Goal: Task Accomplishment & Management: Complete application form

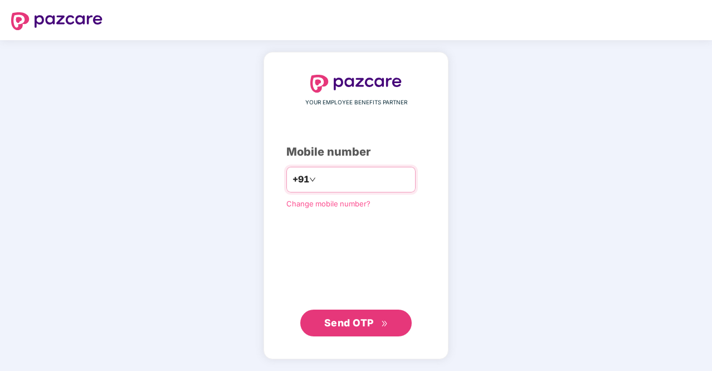
click at [359, 174] on input "number" at bounding box center [363, 180] width 91 height 18
type input "**********"
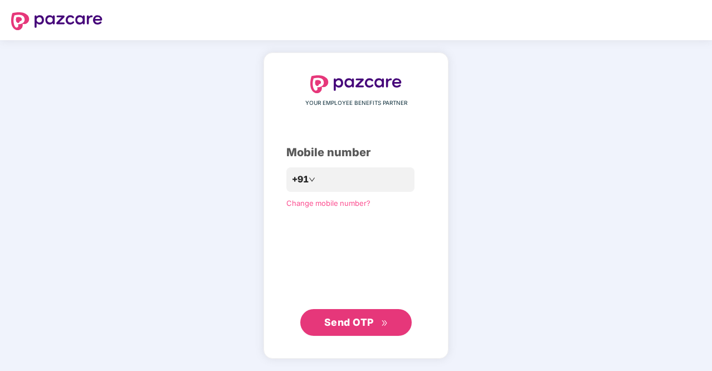
click at [370, 325] on span "Send OTP" at bounding box center [349, 322] width 50 height 12
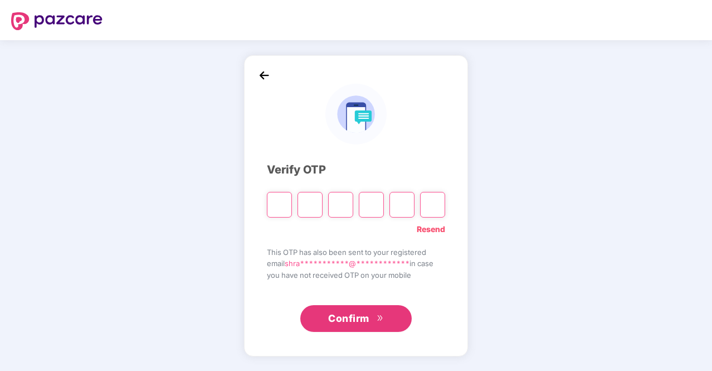
type input "*"
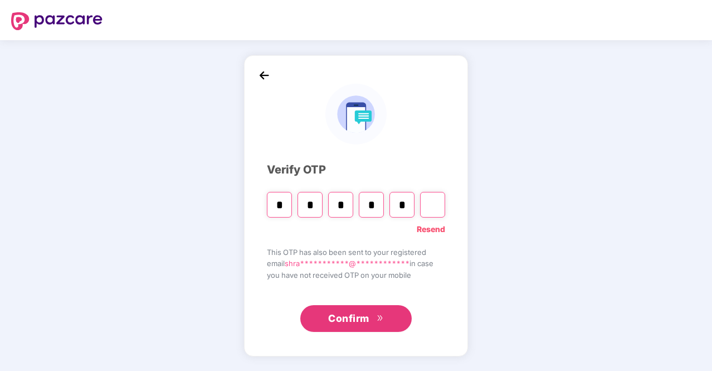
type input "*"
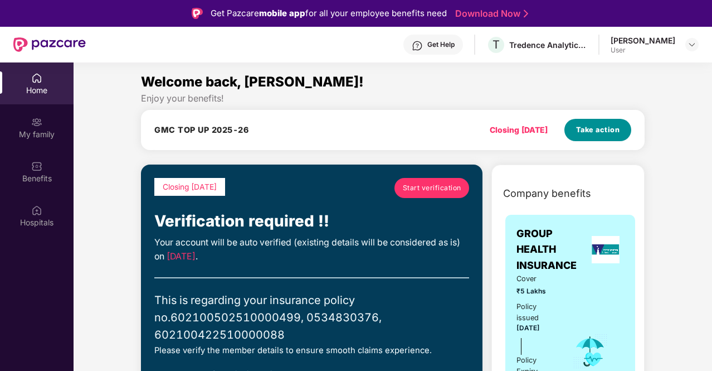
click at [595, 135] on button "Take action" at bounding box center [598, 130] width 67 height 22
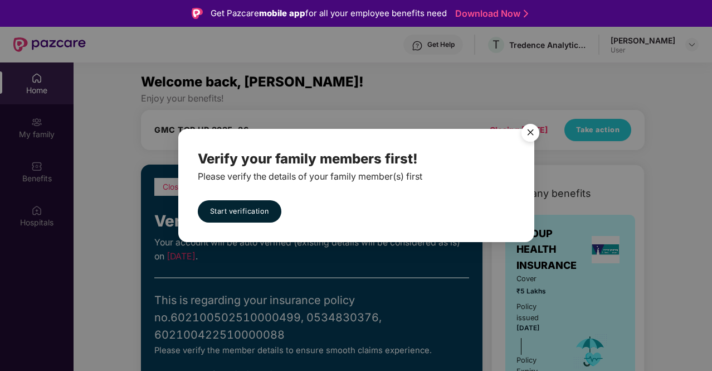
click at [531, 130] on img "Close" at bounding box center [530, 134] width 31 height 31
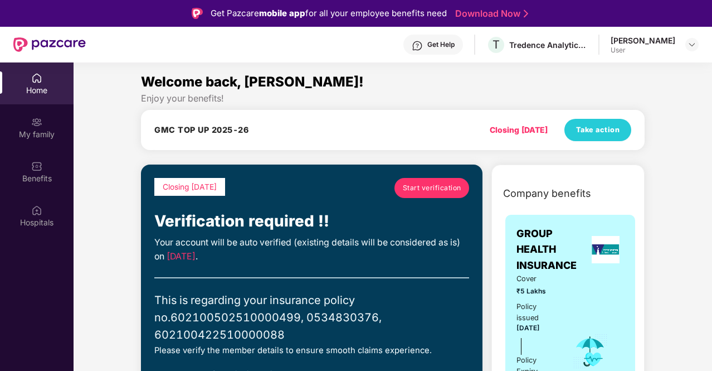
click at [455, 181] on link "Start verification" at bounding box center [432, 188] width 75 height 20
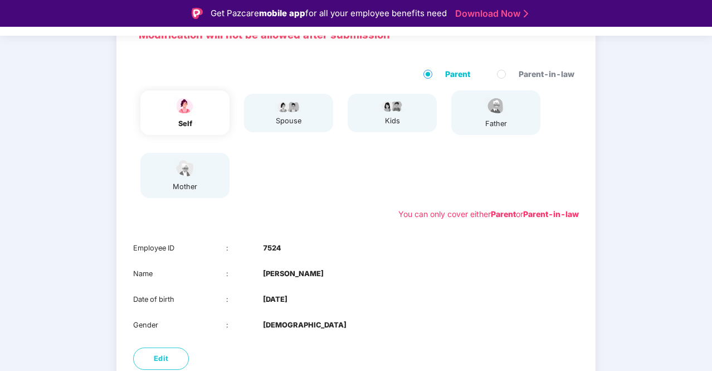
scroll to position [161, 0]
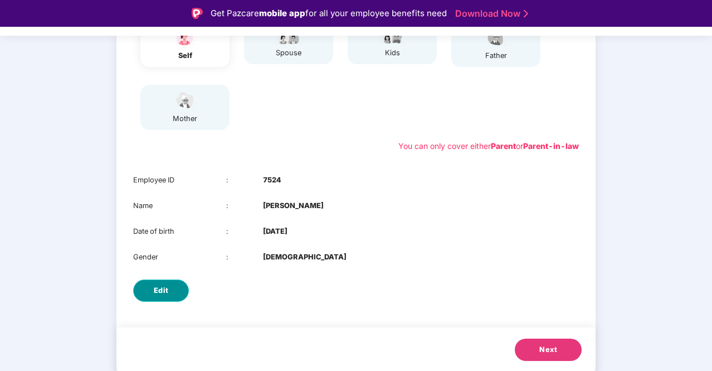
click at [178, 288] on button "Edit" at bounding box center [161, 290] width 56 height 22
select select "******"
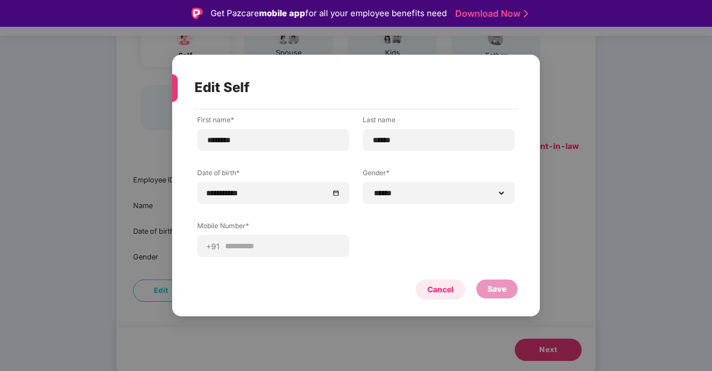
click at [450, 289] on div "Cancel" at bounding box center [440, 289] width 26 height 12
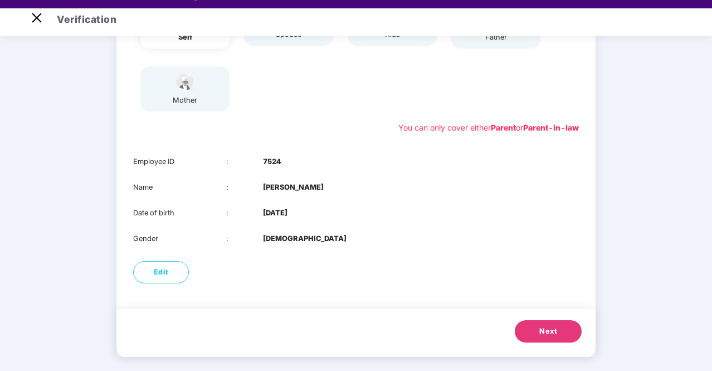
scroll to position [27, 0]
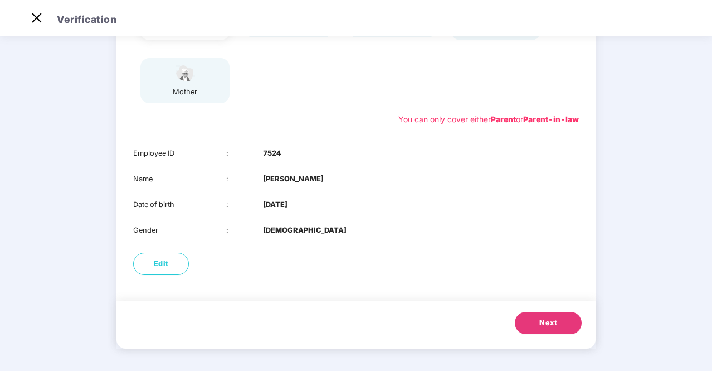
click at [556, 319] on span "Next" at bounding box center [548, 322] width 18 height 11
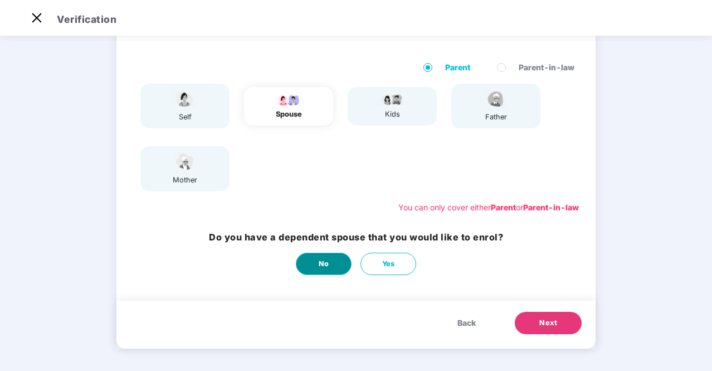
click at [330, 268] on button "No" at bounding box center [324, 263] width 56 height 22
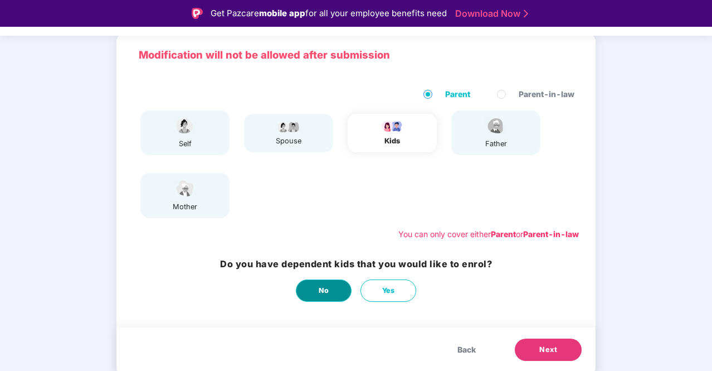
click at [319, 285] on span "No" at bounding box center [324, 290] width 11 height 11
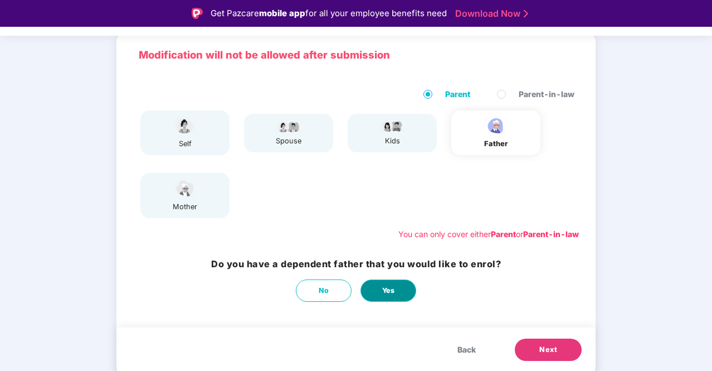
click at [394, 291] on span "Yes" at bounding box center [388, 290] width 13 height 11
select select "****"
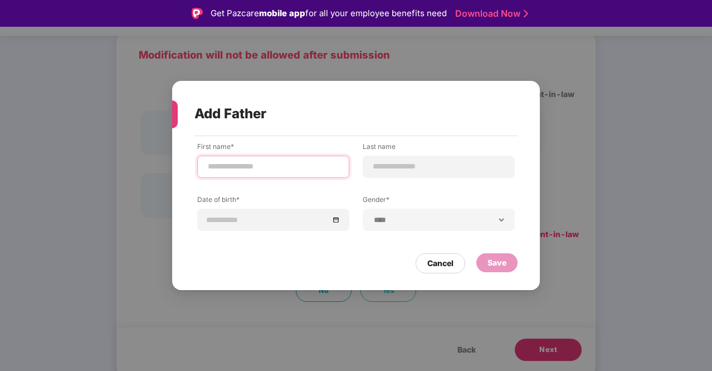
click at [280, 172] on input at bounding box center [273, 166] width 133 height 12
type input "******"
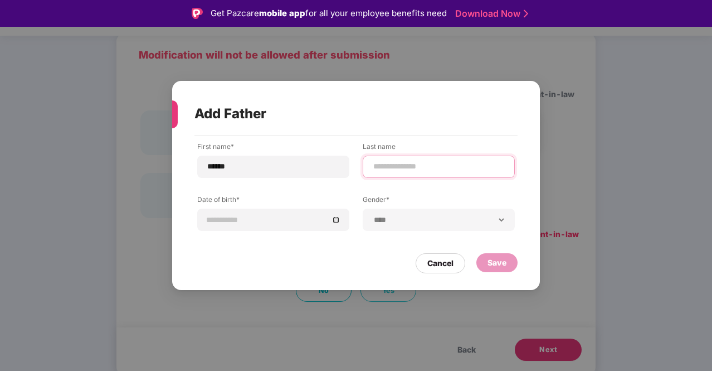
click at [486, 165] on input at bounding box center [438, 166] width 133 height 12
type input "*"
drag, startPoint x: 281, startPoint y: 158, endPoint x: 202, endPoint y: 151, distance: 80.0
click at [202, 151] on div "First name* ******" at bounding box center [273, 160] width 152 height 36
click at [440, 266] on div "Cancel" at bounding box center [440, 263] width 26 height 12
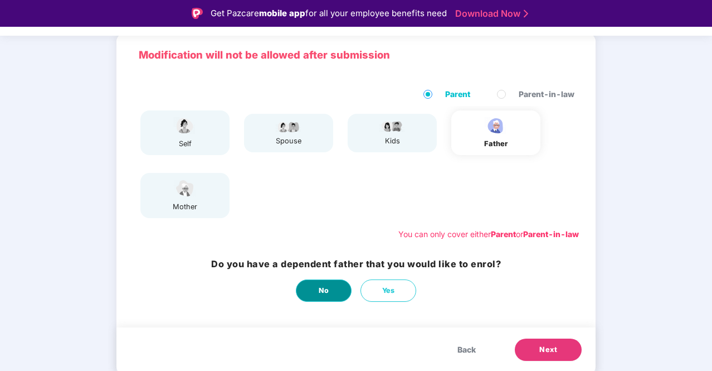
click at [315, 284] on button "No" at bounding box center [324, 290] width 56 height 22
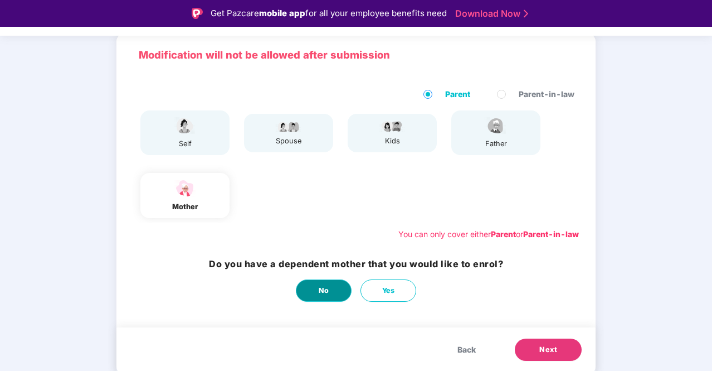
click at [300, 287] on button "No" at bounding box center [324, 290] width 56 height 22
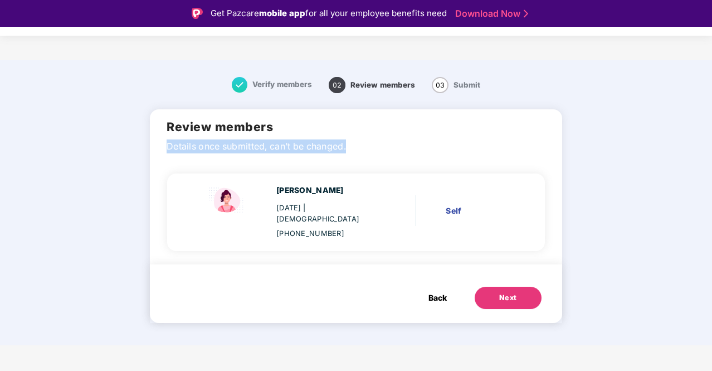
drag, startPoint x: 168, startPoint y: 148, endPoint x: 361, endPoint y: 151, distance: 193.4
click at [361, 151] on div "Review members Details once submitted, can’t be changed." at bounding box center [356, 133] width 412 height 48
click at [433, 291] on span "Back" at bounding box center [438, 297] width 18 height 12
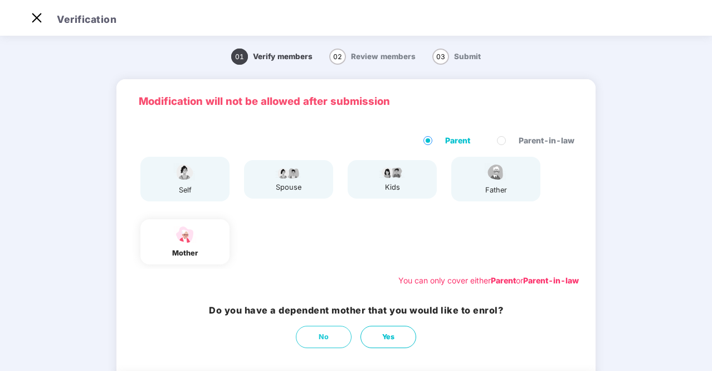
click at [500, 187] on div "father" at bounding box center [496, 189] width 28 height 11
click at [395, 339] on button "Yes" at bounding box center [389, 336] width 56 height 22
select select "******"
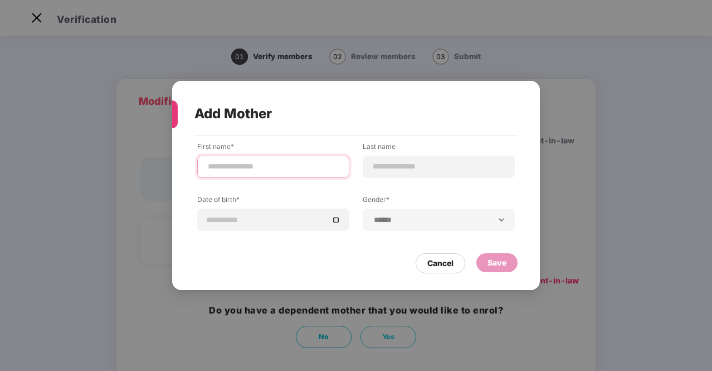
click at [264, 169] on input at bounding box center [273, 166] width 133 height 12
type input "****"
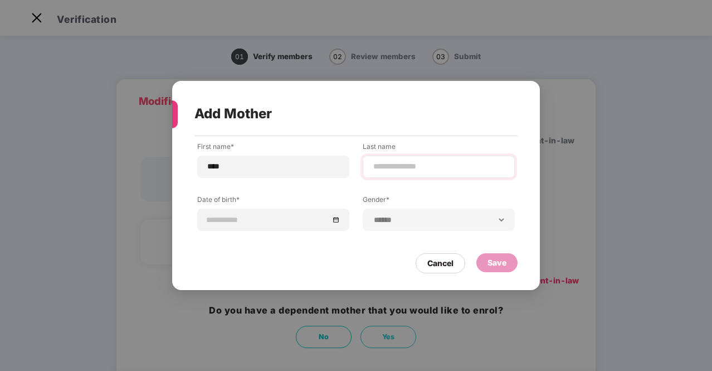
click at [432, 176] on div at bounding box center [439, 166] width 152 height 22
click at [431, 174] on div at bounding box center [439, 166] width 152 height 22
click at [431, 166] on input at bounding box center [438, 166] width 133 height 12
type input "******"
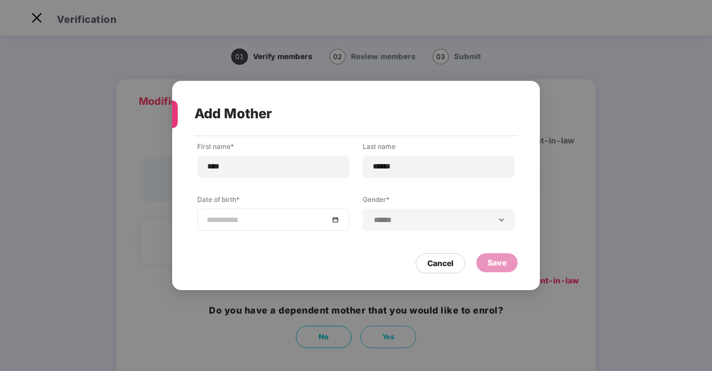
click at [334, 222] on div at bounding box center [273, 219] width 133 height 12
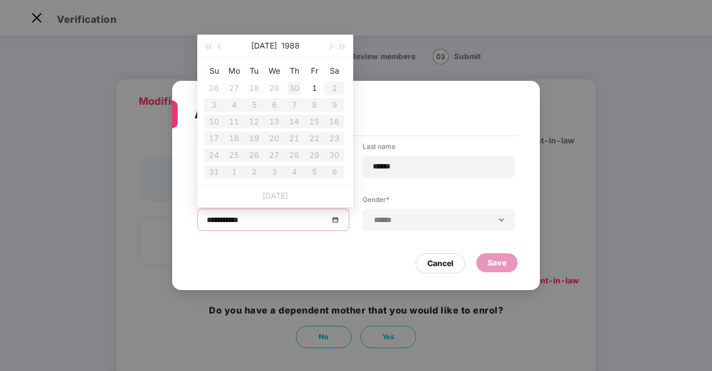
type input "**********"
click at [285, 45] on button "1988" at bounding box center [290, 46] width 18 height 22
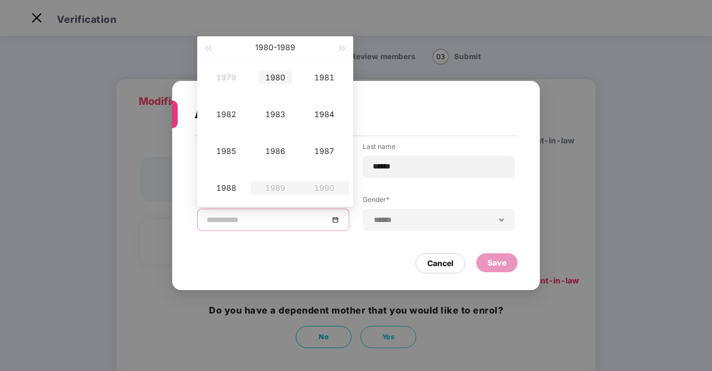
type input "**********"
click at [206, 50] on button "button" at bounding box center [208, 47] width 12 height 22
type input "**********"
click at [276, 131] on td "1973" at bounding box center [275, 114] width 49 height 37
type input "**********"
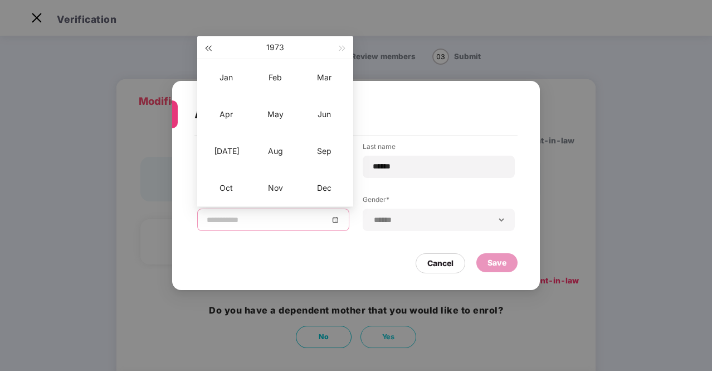
click at [211, 51] on button "button" at bounding box center [208, 47] width 12 height 22
type input "**********"
click at [275, 50] on button "1972" at bounding box center [275, 47] width 18 height 22
type input "**********"
click at [281, 152] on div "1976" at bounding box center [275, 150] width 33 height 13
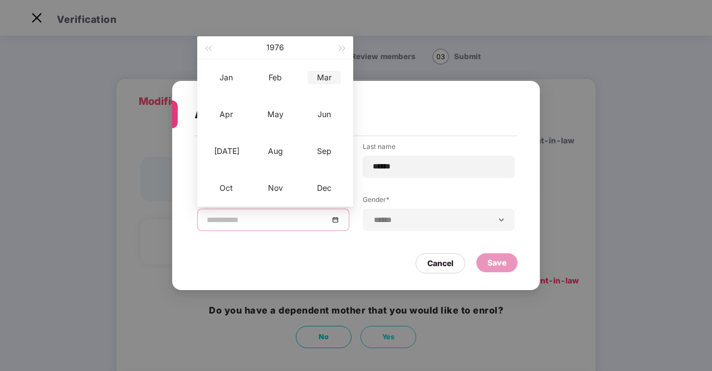
type input "**********"
click at [322, 76] on div "Mar" at bounding box center [324, 77] width 33 height 13
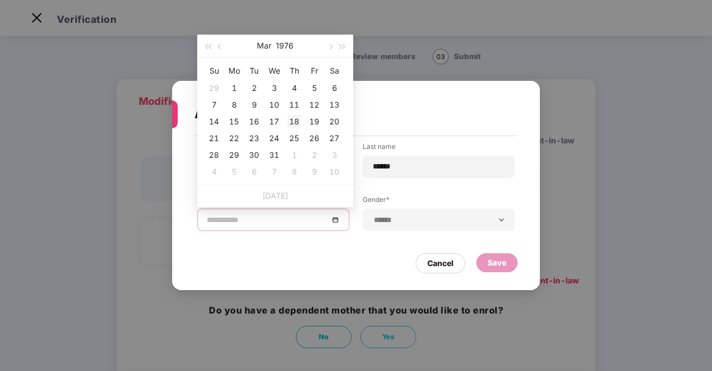
type input "**********"
click at [294, 118] on div "18" at bounding box center [294, 121] width 13 height 13
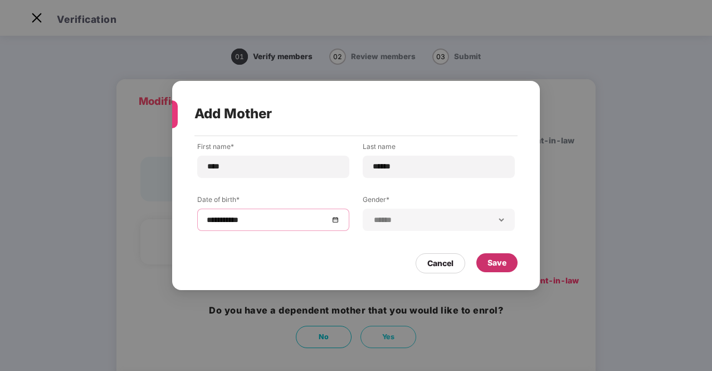
click at [509, 267] on div "Save" at bounding box center [496, 262] width 41 height 19
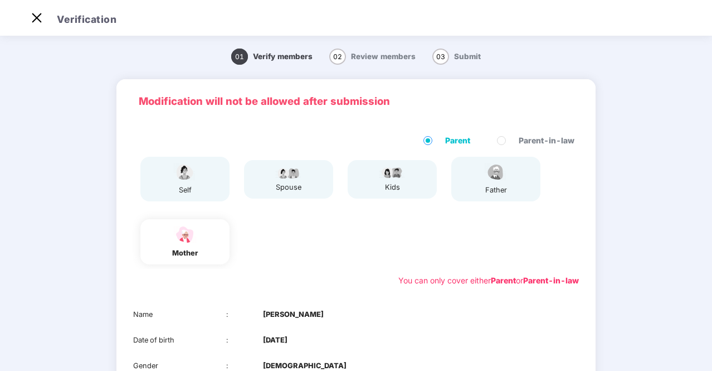
click at [513, 182] on div "father" at bounding box center [495, 179] width 89 height 45
click at [506, 175] on img at bounding box center [496, 172] width 28 height 20
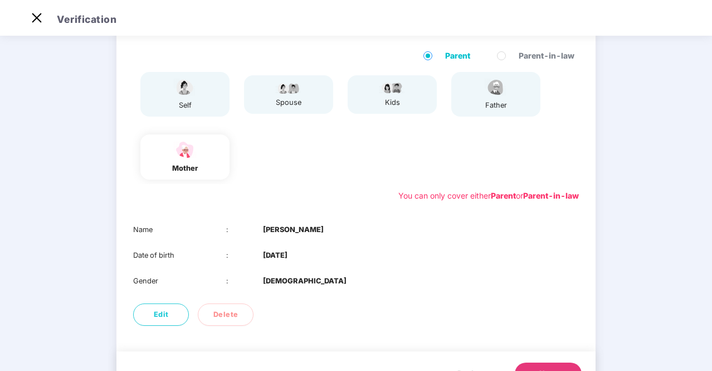
scroll to position [135, 0]
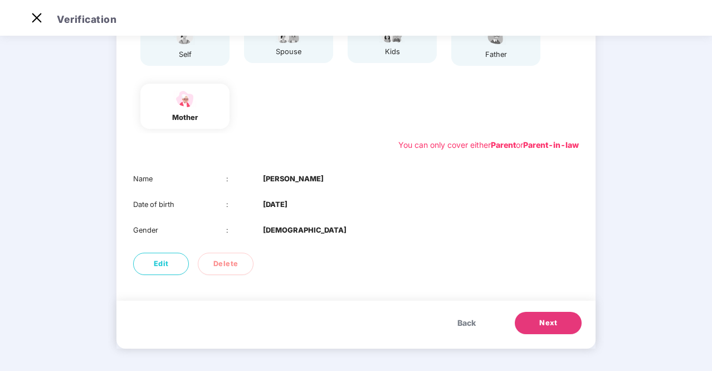
click at [460, 319] on span "Back" at bounding box center [467, 323] width 18 height 12
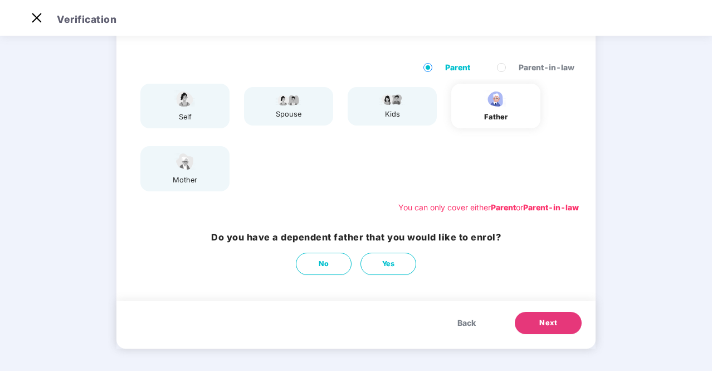
scroll to position [73, 0]
click at [382, 263] on span "Yes" at bounding box center [388, 263] width 13 height 11
select select "****"
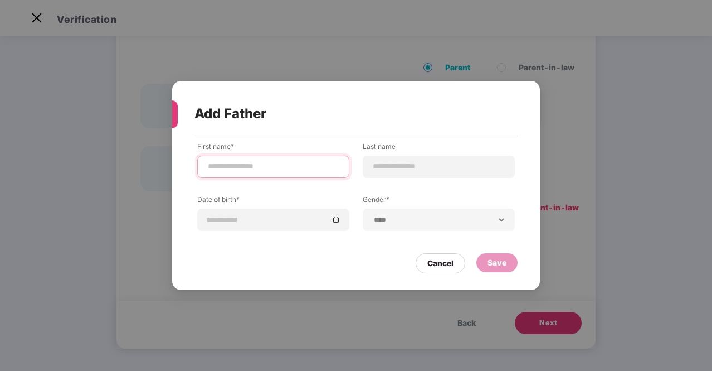
click at [269, 162] on input at bounding box center [273, 166] width 133 height 12
type input "******"
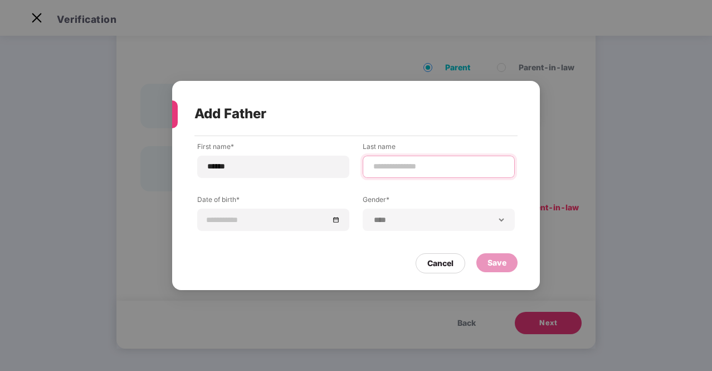
click at [393, 163] on input at bounding box center [438, 166] width 133 height 12
type input "******"
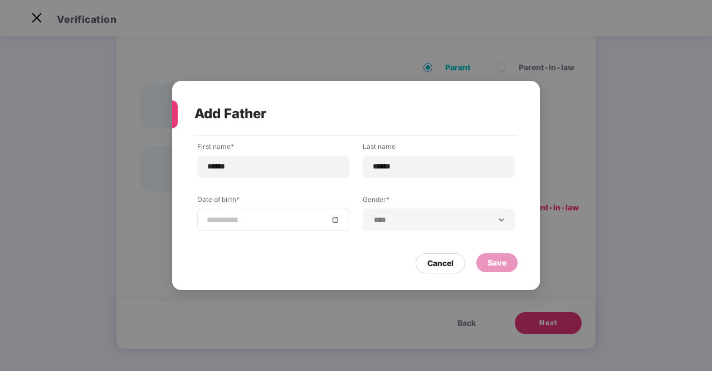
click at [335, 221] on div at bounding box center [273, 219] width 133 height 12
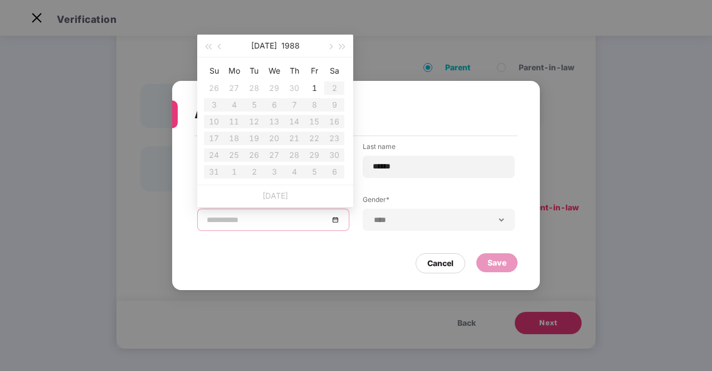
type input "**********"
click at [285, 50] on button "1988" at bounding box center [290, 46] width 18 height 22
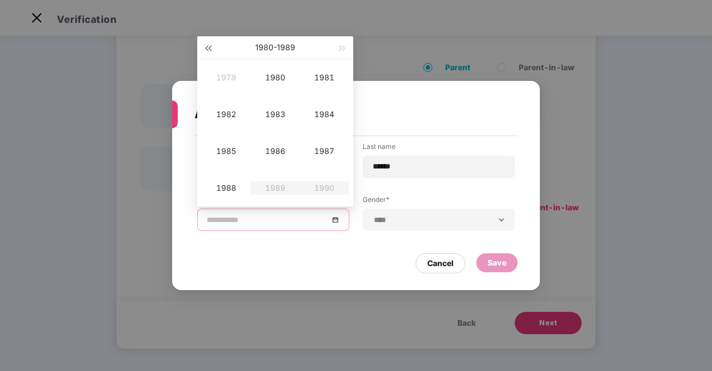
type input "**********"
click at [208, 51] on button "button" at bounding box center [208, 47] width 12 height 22
type input "**********"
click at [232, 188] on div "1968" at bounding box center [226, 187] width 33 height 13
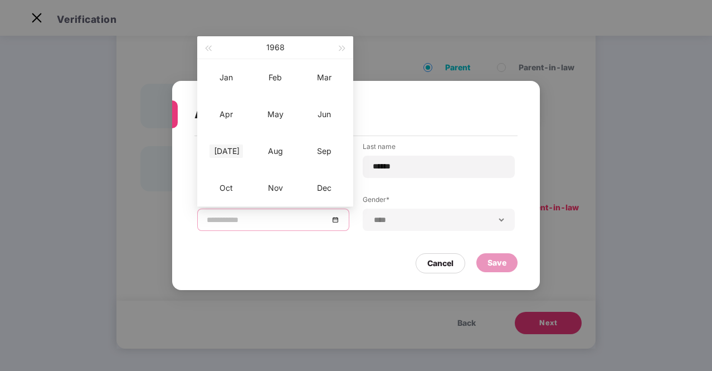
type input "**********"
click at [226, 152] on div "[DATE]" at bounding box center [226, 150] width 33 height 13
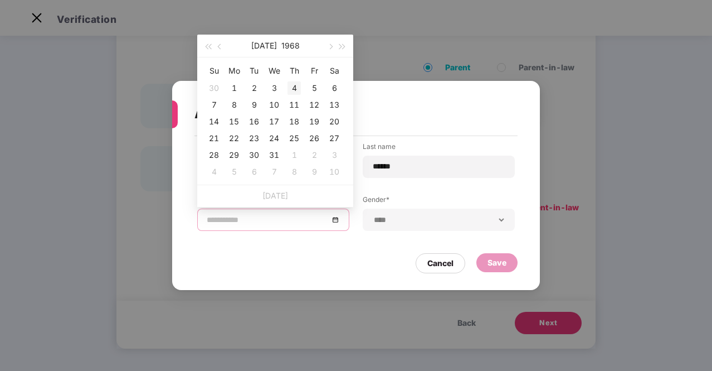
type input "**********"
click at [290, 88] on div "4" at bounding box center [294, 87] width 13 height 13
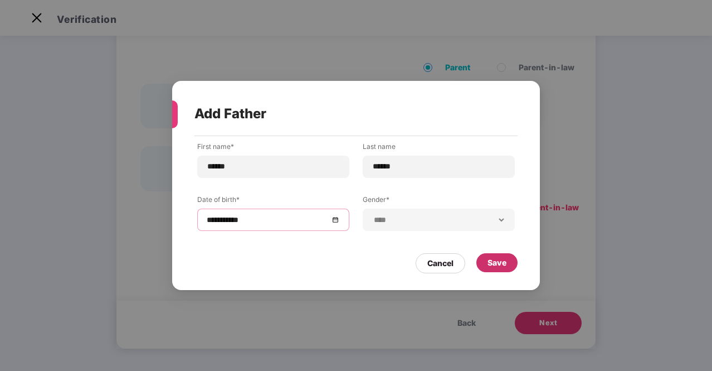
click at [491, 260] on div "Save" at bounding box center [497, 262] width 19 height 12
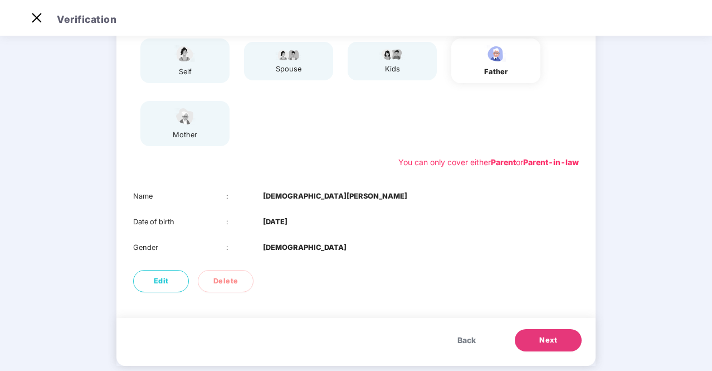
scroll to position [135, 0]
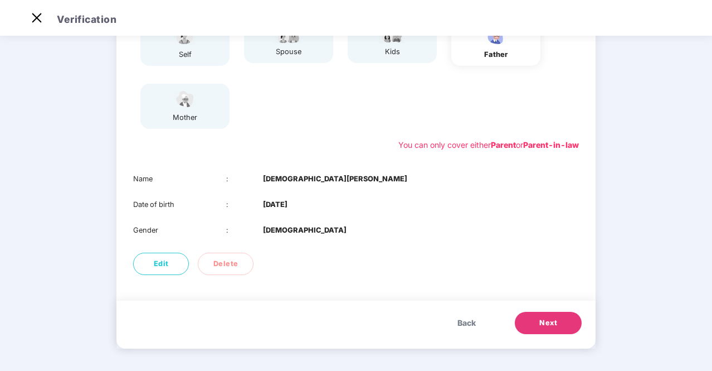
click at [546, 322] on span "Next" at bounding box center [548, 322] width 18 height 11
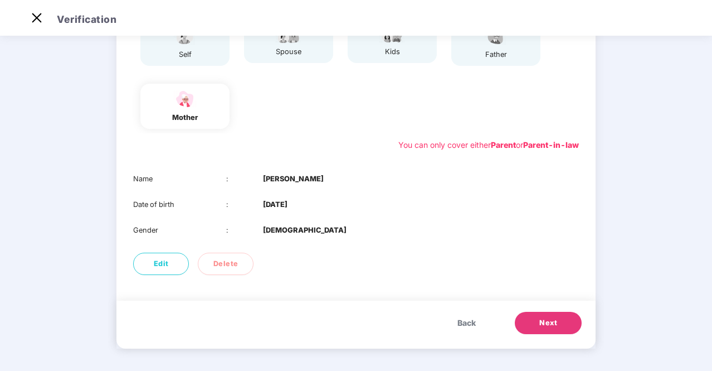
click at [565, 325] on button "Next" at bounding box center [548, 323] width 67 height 22
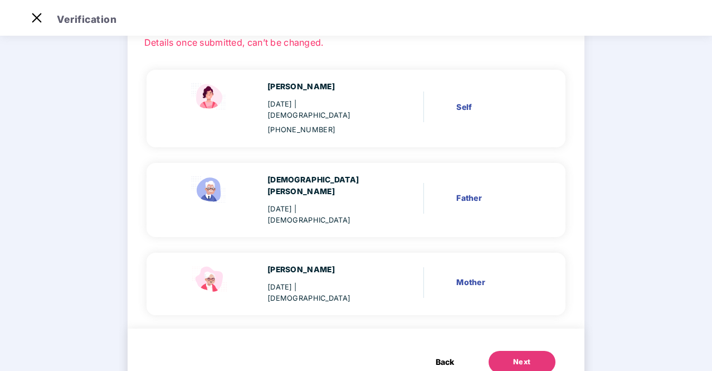
scroll to position [87, 0]
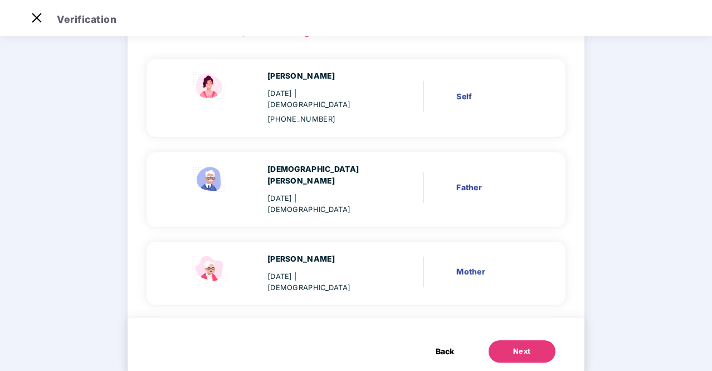
click at [519, 340] on button "Next" at bounding box center [522, 351] width 67 height 22
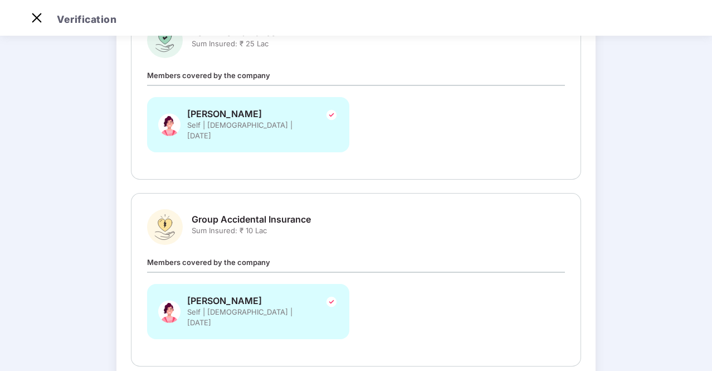
scroll to position [454, 0]
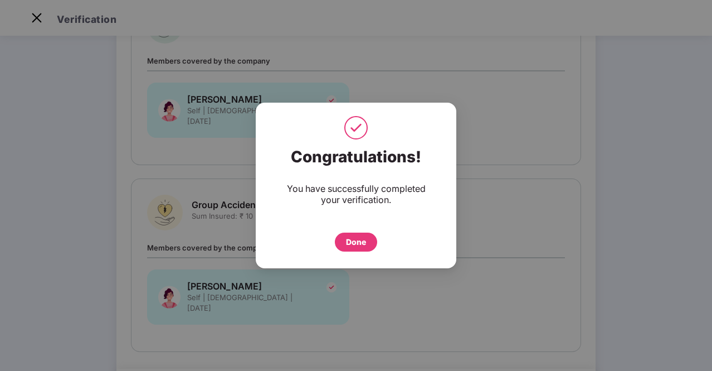
click at [363, 246] on div "Done" at bounding box center [356, 242] width 20 height 12
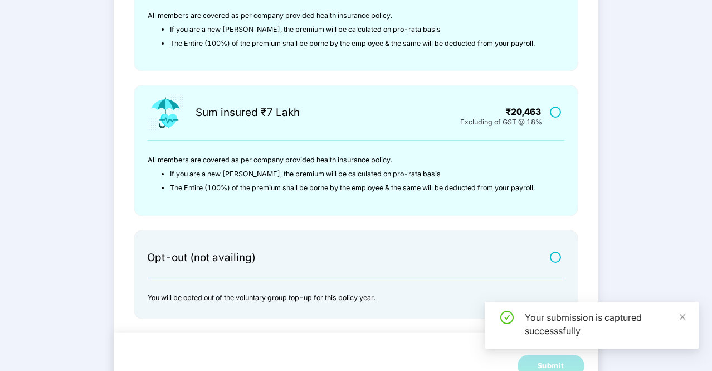
scroll to position [363, 0]
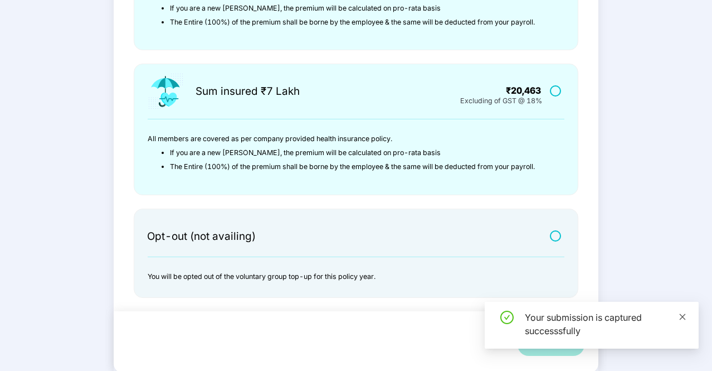
click at [684, 315] on icon "close" at bounding box center [683, 316] width 6 height 6
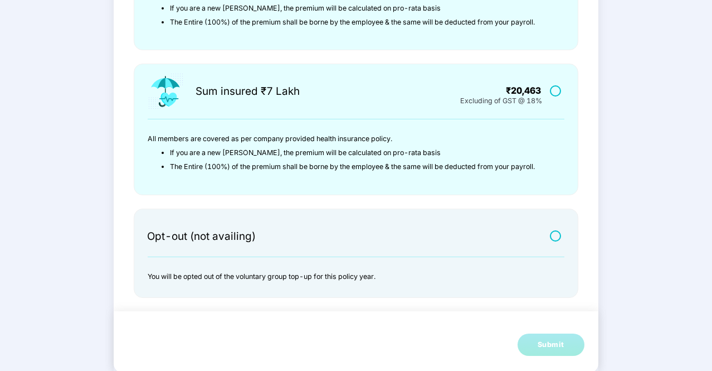
click at [554, 235] on label at bounding box center [557, 235] width 14 height 9
click at [543, 334] on button "Submit" at bounding box center [551, 344] width 67 height 22
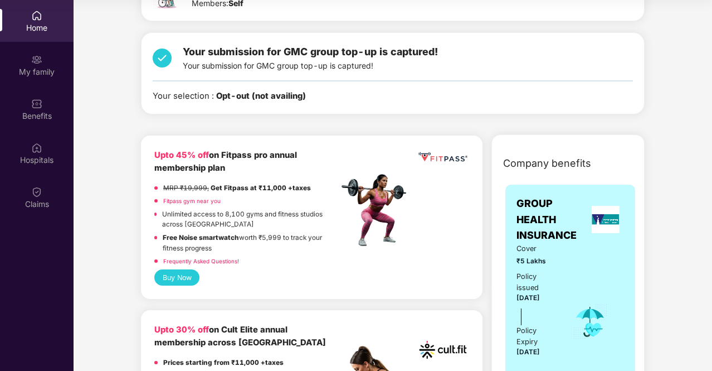
scroll to position [0, 0]
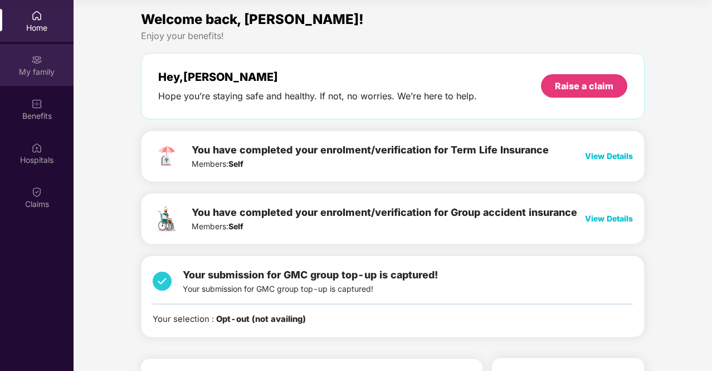
click at [33, 76] on div "My family" at bounding box center [37, 71] width 74 height 11
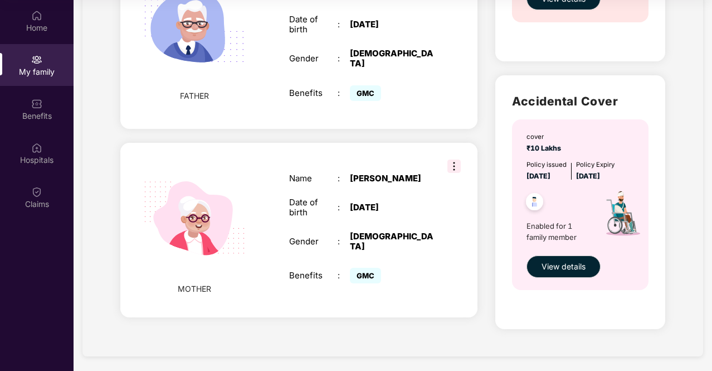
scroll to position [543, 0]
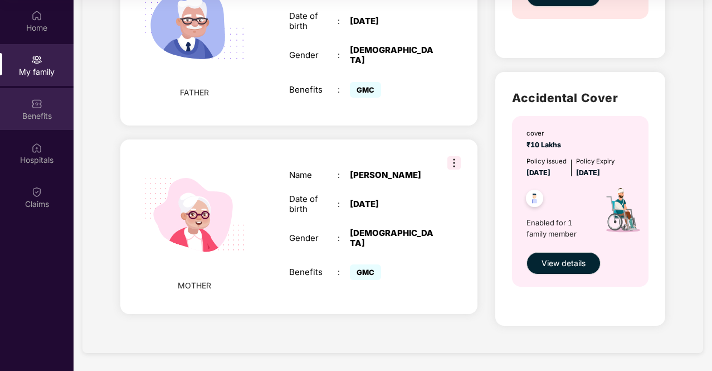
click at [44, 118] on div "Benefits" at bounding box center [37, 115] width 74 height 11
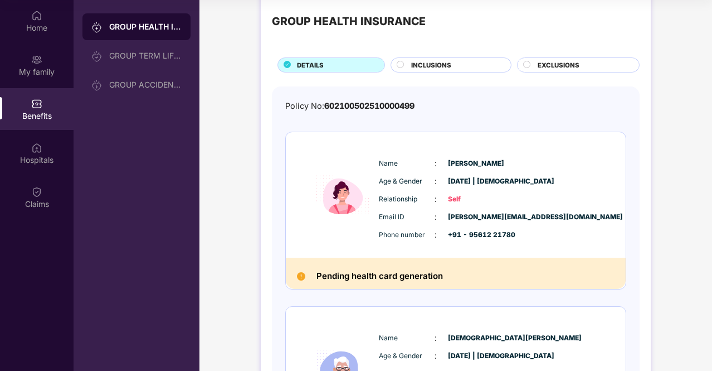
scroll to position [0, 0]
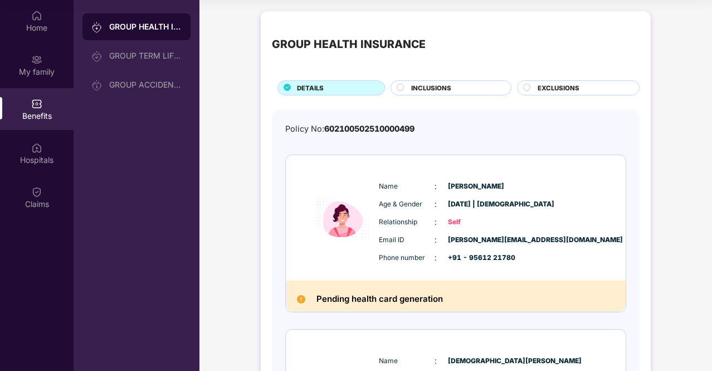
click at [437, 90] on span "INCLUSIONS" at bounding box center [431, 88] width 40 height 10
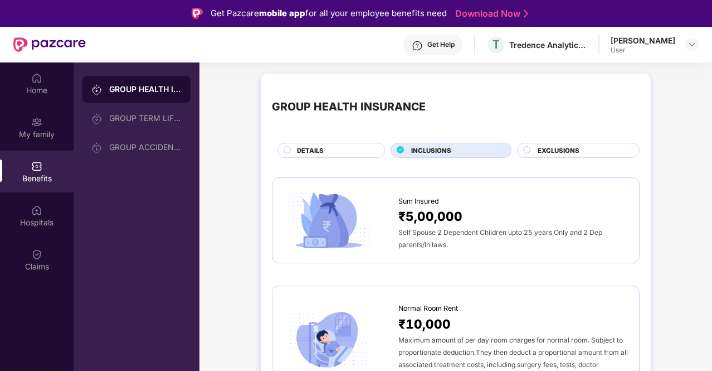
click at [557, 147] on span "EXCLUSIONS" at bounding box center [559, 150] width 42 height 10
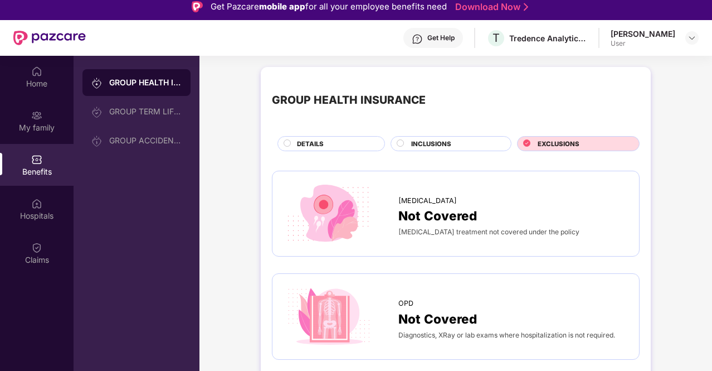
click at [456, 148] on div "INCLUSIONS" at bounding box center [456, 145] width 100 height 12
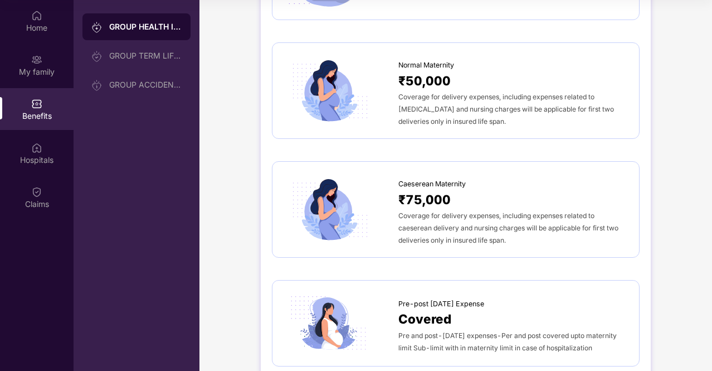
scroll to position [862, 0]
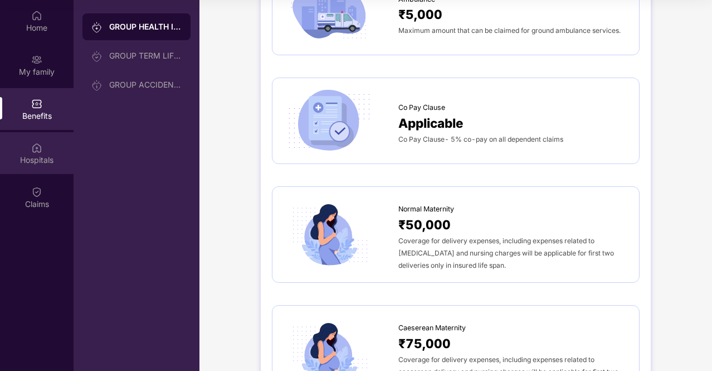
click at [43, 145] on div "Hospitals" at bounding box center [37, 153] width 74 height 42
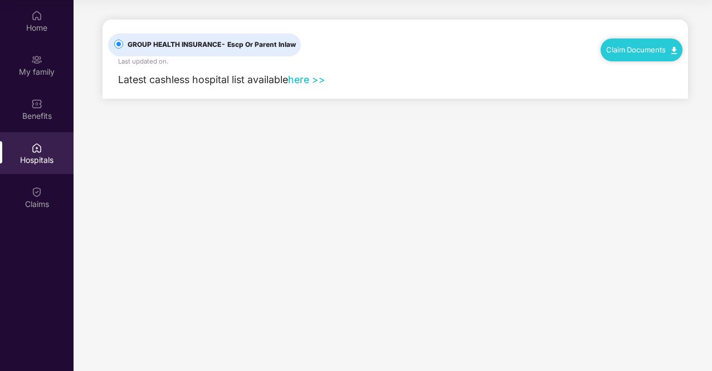
scroll to position [0, 0]
click at [302, 77] on link "here >>" at bounding box center [306, 80] width 37 height 12
click at [25, 181] on div "Claims" at bounding box center [37, 197] width 74 height 42
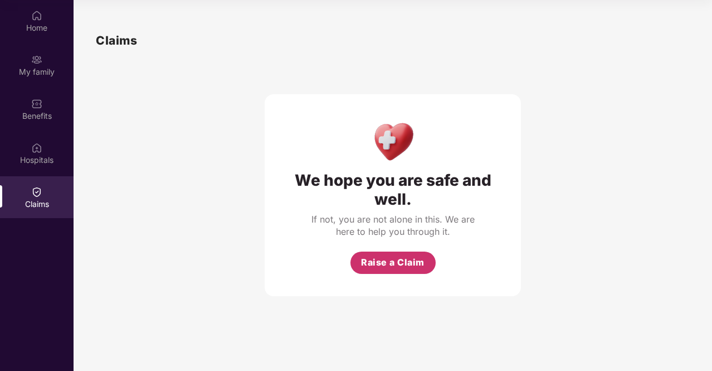
click at [398, 262] on span "Raise a Claim" at bounding box center [393, 262] width 64 height 14
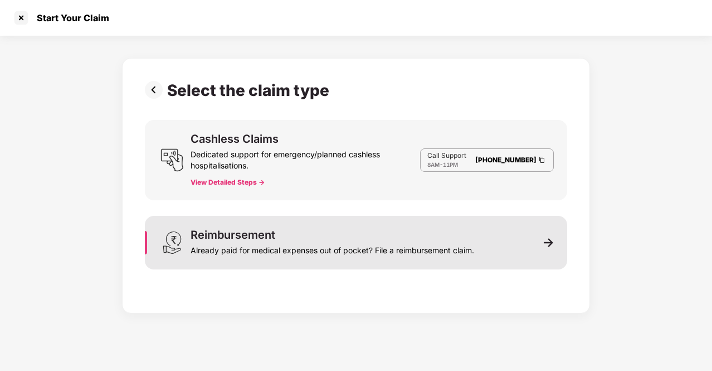
click at [367, 242] on div "Already paid for medical expenses out of pocket? File a reimbursement claim." at bounding box center [333, 248] width 284 height 16
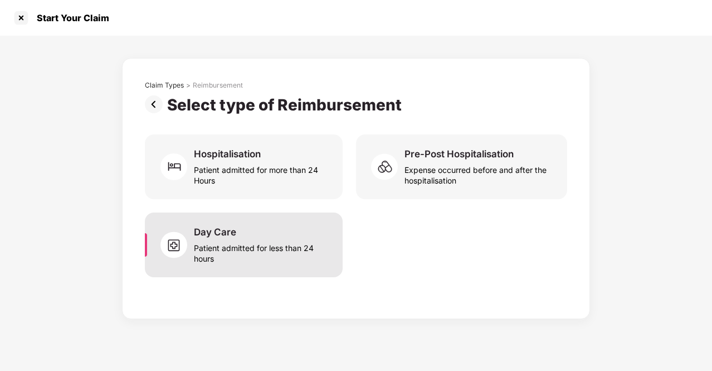
click at [300, 256] on div "Patient admitted for less than 24 hours" at bounding box center [261, 251] width 135 height 26
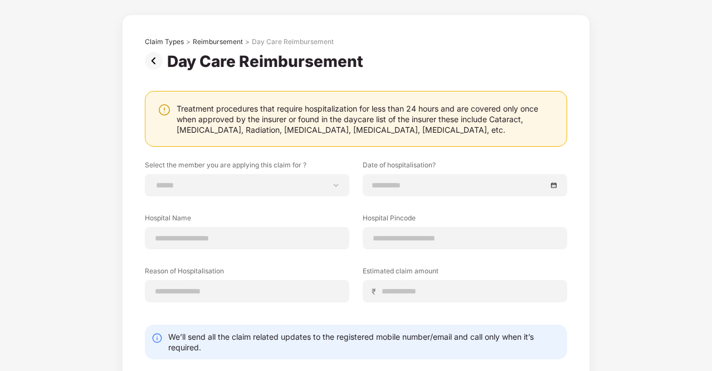
scroll to position [99, 0]
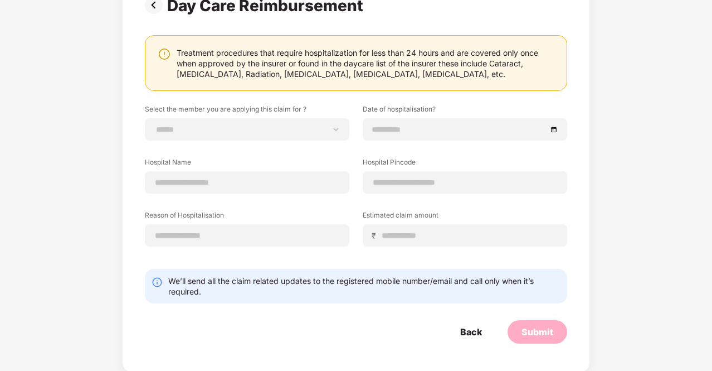
click at [484, 328] on div "Back" at bounding box center [471, 331] width 50 height 23
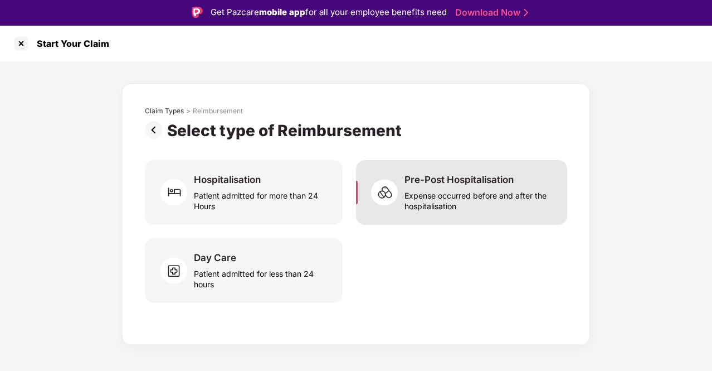
scroll to position [0, 0]
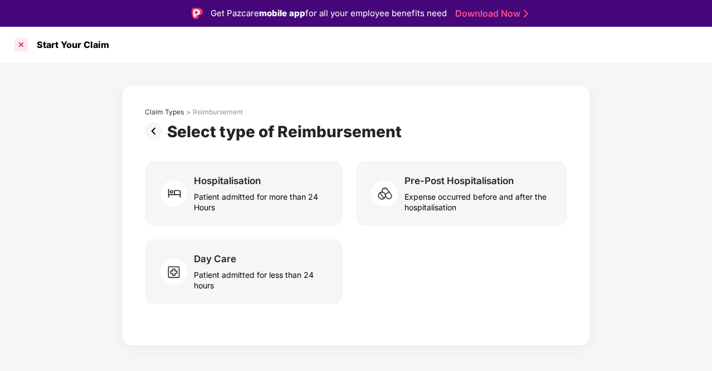
click at [16, 44] on div at bounding box center [21, 45] width 18 height 18
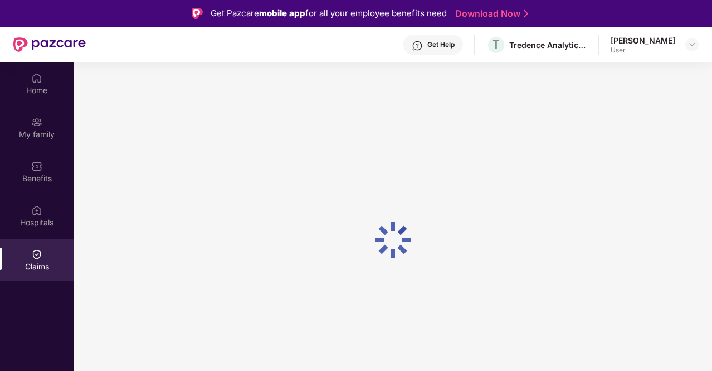
scroll to position [62, 0]
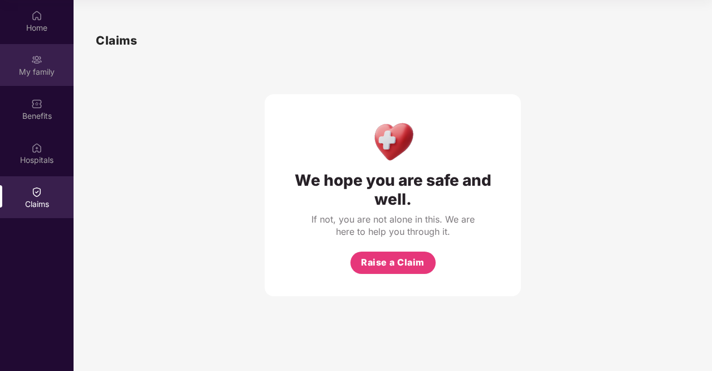
click at [39, 84] on div "My family" at bounding box center [37, 65] width 74 height 42
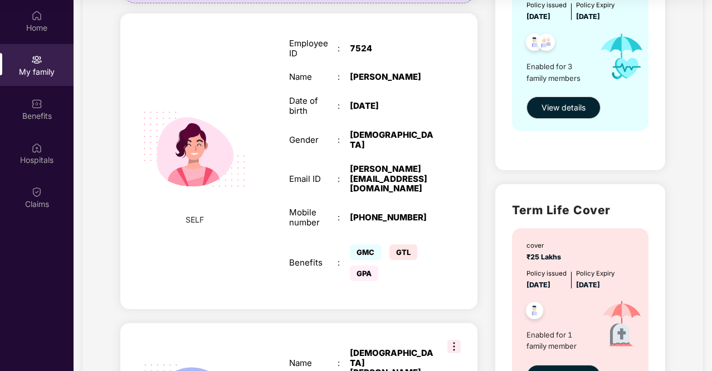
scroll to position [56, 0]
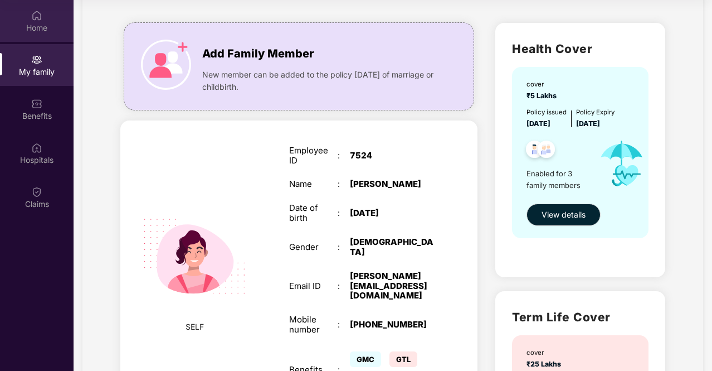
click at [39, 20] on img at bounding box center [36, 15] width 11 height 11
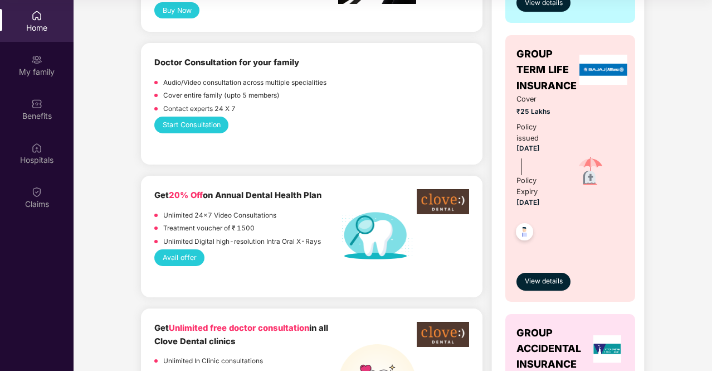
scroll to position [669, 0]
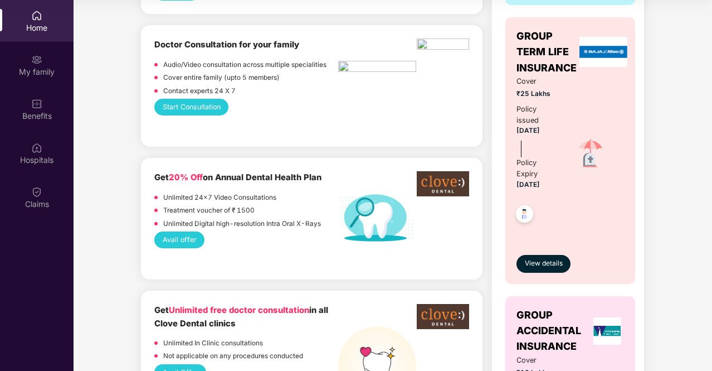
click at [199, 108] on button "Start Consultation" at bounding box center [191, 107] width 74 height 16
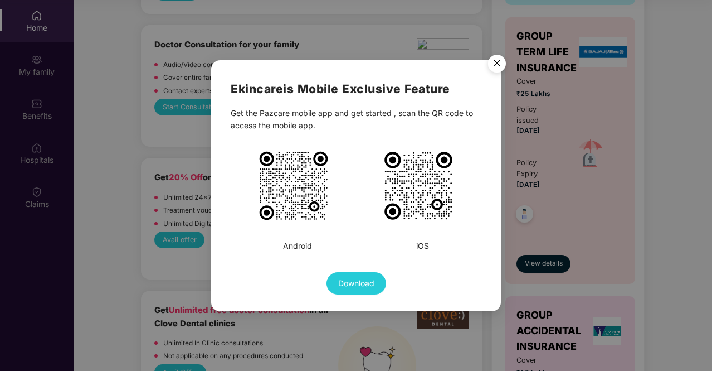
click at [503, 62] on img "Close" at bounding box center [496, 65] width 31 height 31
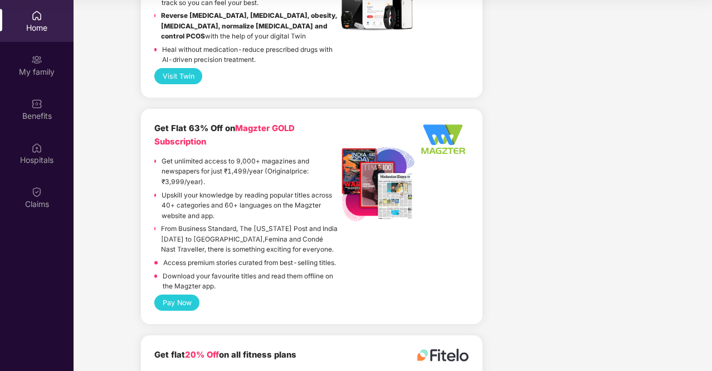
scroll to position [2457, 0]
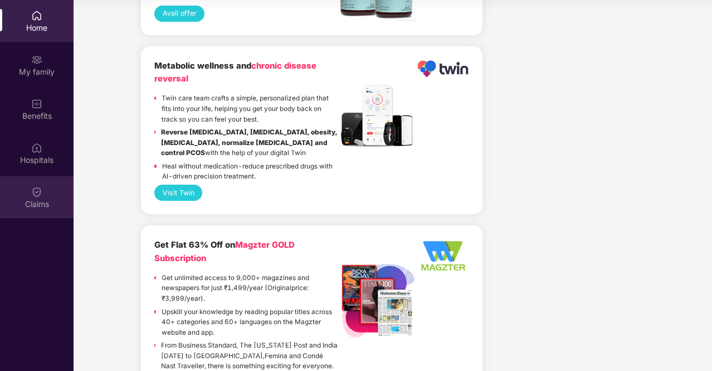
click at [32, 184] on div "Claims" at bounding box center [37, 197] width 74 height 42
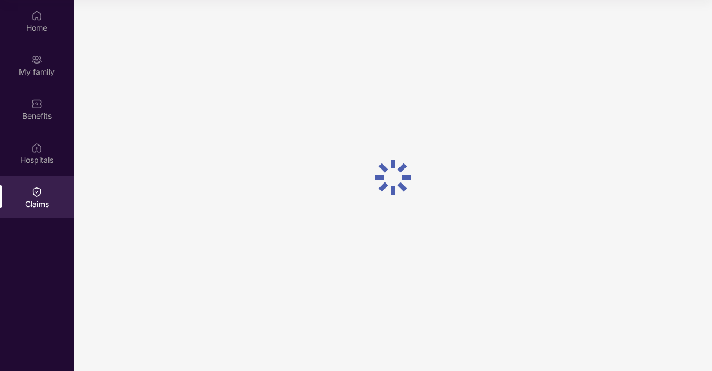
scroll to position [0, 0]
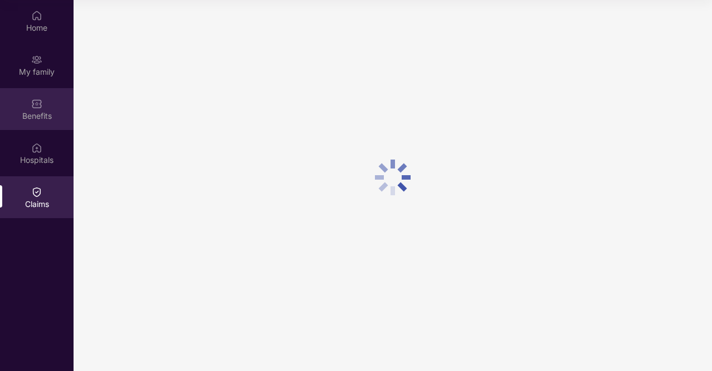
click at [30, 96] on div "Benefits" at bounding box center [37, 109] width 74 height 42
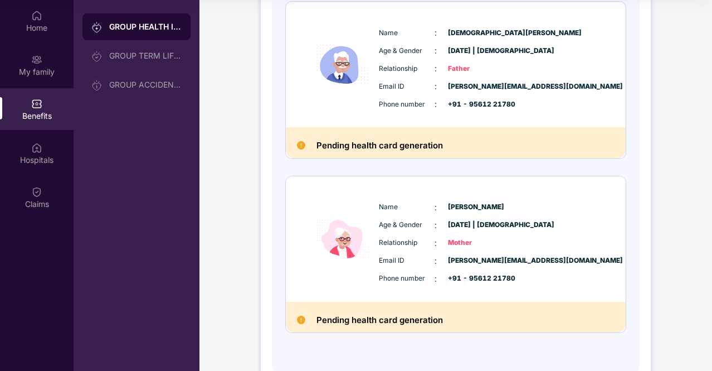
scroll to position [357, 0]
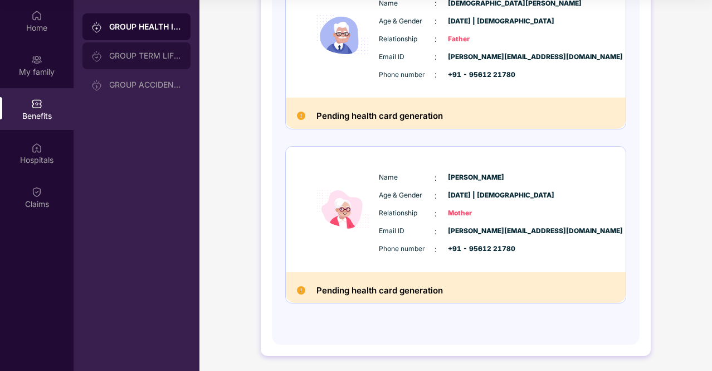
click at [138, 55] on div "GROUP TERM LIFE INSURANCE" at bounding box center [145, 55] width 72 height 9
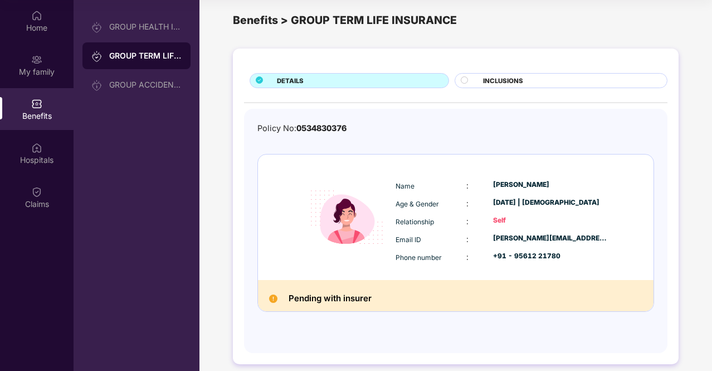
scroll to position [19, 0]
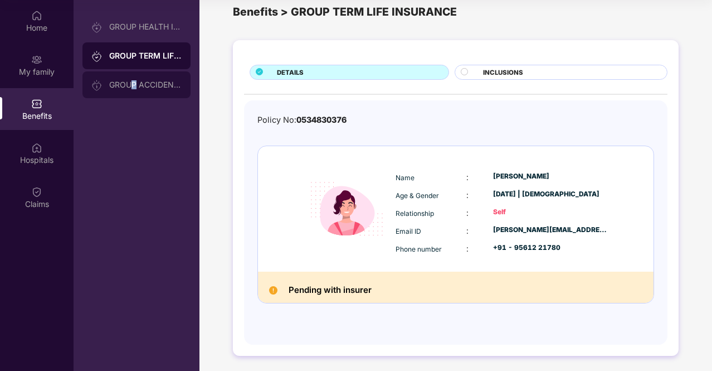
click at [134, 80] on div "GROUP ACCIDENTAL INSURANCE" at bounding box center [145, 84] width 72 height 9
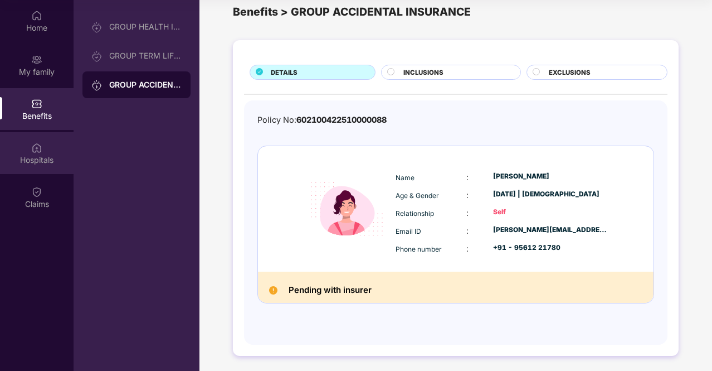
click at [29, 159] on div "Hospitals" at bounding box center [37, 159] width 74 height 11
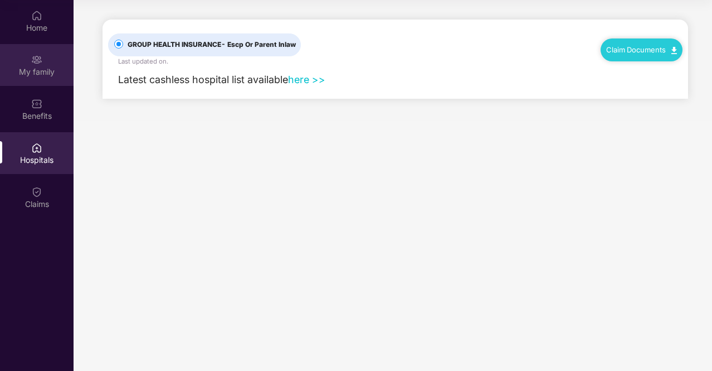
click at [23, 71] on div "My family" at bounding box center [37, 71] width 74 height 11
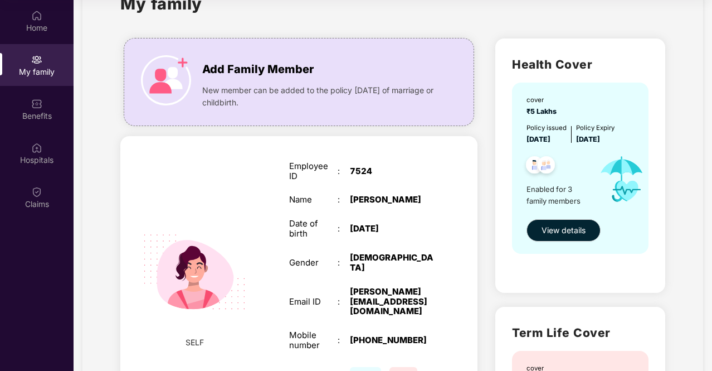
scroll to position [56, 0]
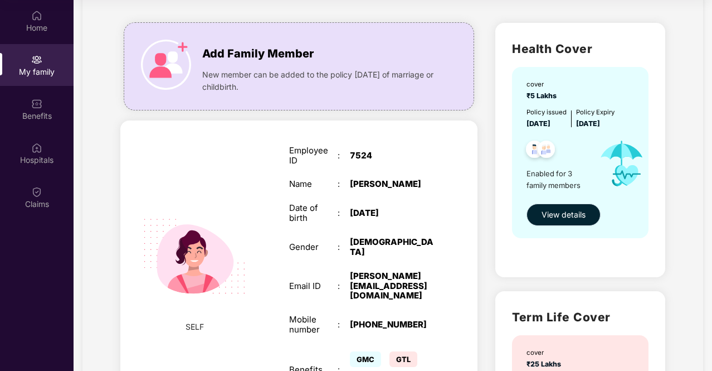
click at [548, 215] on span "View details" at bounding box center [564, 214] width 44 height 12
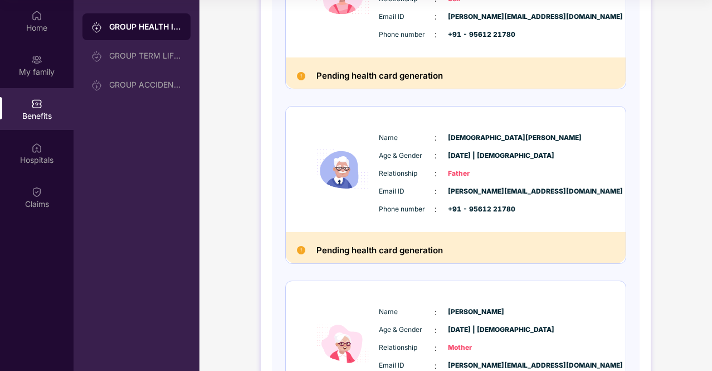
scroll to position [357, 0]
